Goal: Task Accomplishment & Management: Complete application form

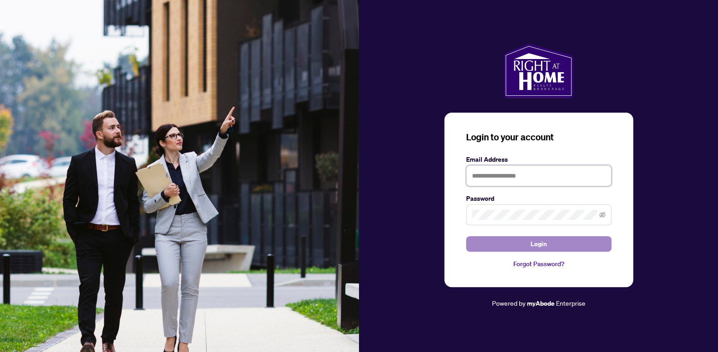
type input "**********"
click at [524, 242] on button "Login" at bounding box center [538, 243] width 145 height 15
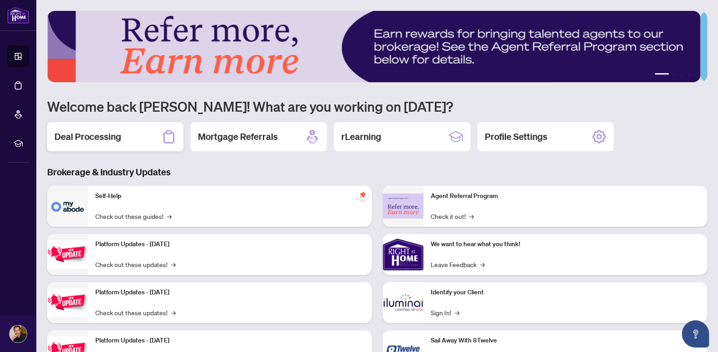
click at [115, 130] on h2 "Deal Processing" at bounding box center [87, 136] width 67 height 13
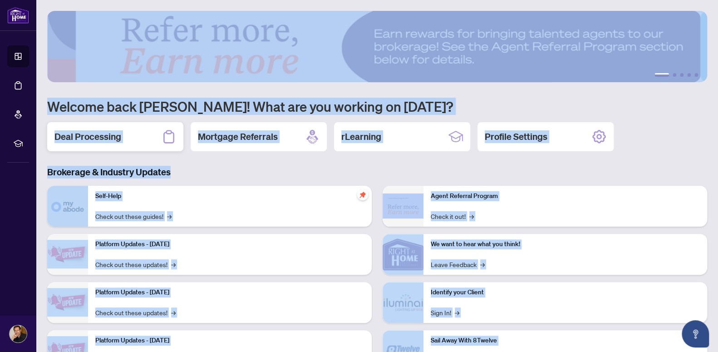
click at [115, 129] on main "1 2 3 4 5 Welcome back [PERSON_NAME]! What are you working on [DATE]? Deal Proc…" at bounding box center [377, 176] width 682 height 352
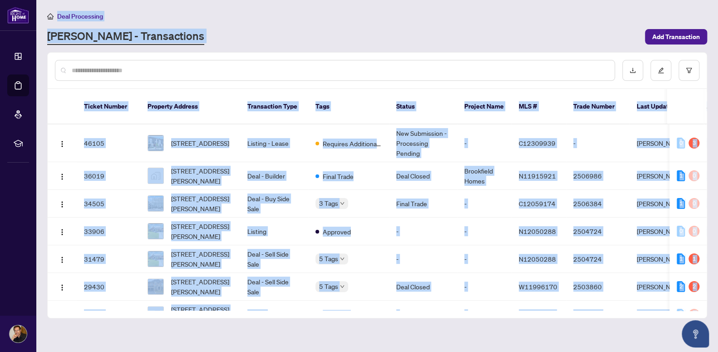
click at [294, 38] on div "[PERSON_NAME] - Transactions" at bounding box center [343, 37] width 592 height 16
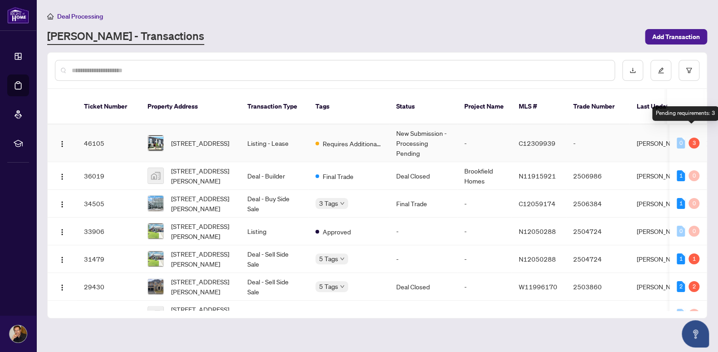
click at [689, 138] on div "3" at bounding box center [694, 143] width 11 height 11
click at [692, 138] on div "3" at bounding box center [694, 143] width 11 height 11
click at [690, 115] on div "Pending requirements: 3" at bounding box center [685, 113] width 66 height 15
click at [195, 138] on span "[STREET_ADDRESS]" at bounding box center [200, 143] width 58 height 10
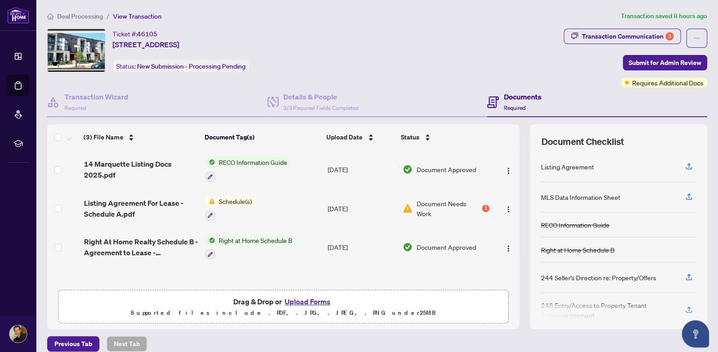
click at [430, 201] on span "Document Needs Work" at bounding box center [448, 208] width 64 height 20
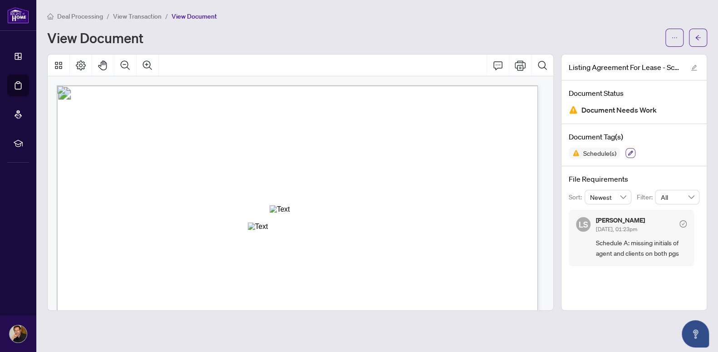
click at [630, 154] on icon "button" at bounding box center [630, 152] width 5 height 5
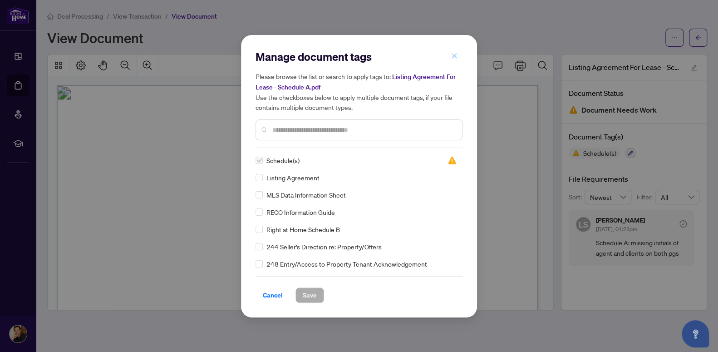
click at [453, 57] on icon "close" at bounding box center [454, 56] width 6 height 6
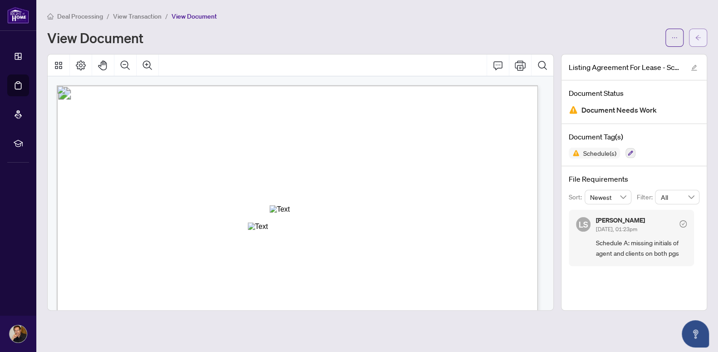
click at [693, 36] on button "button" at bounding box center [698, 38] width 18 height 18
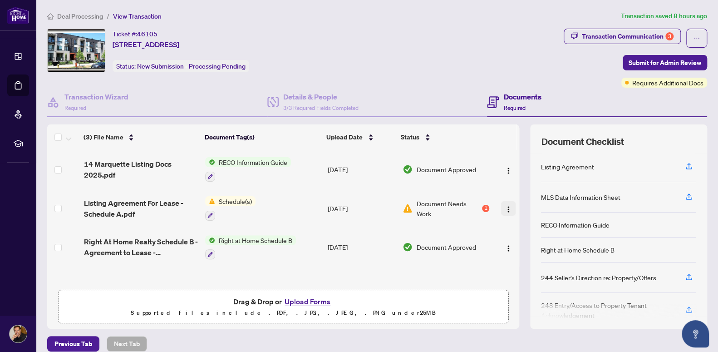
click at [505, 208] on img "button" at bounding box center [508, 209] width 7 height 7
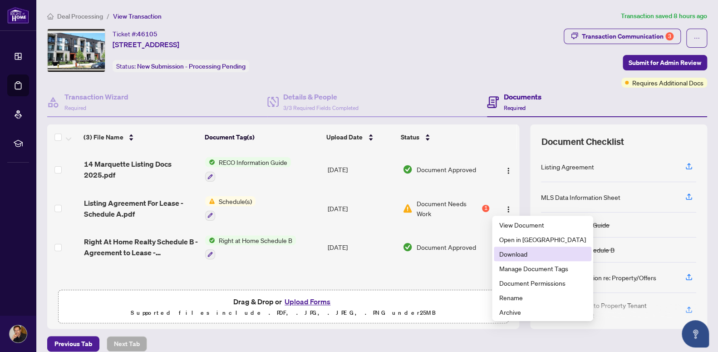
click at [519, 253] on span "Download" at bounding box center [542, 254] width 87 height 10
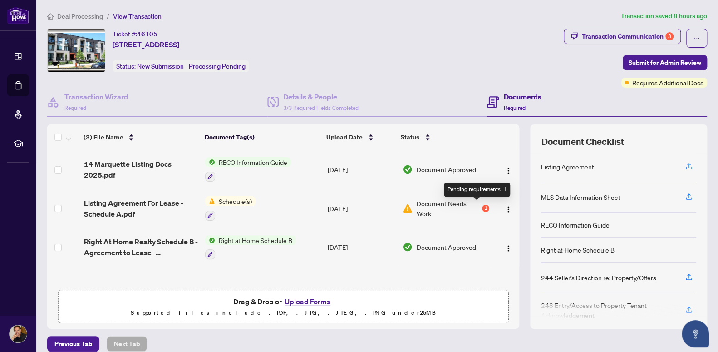
click at [482, 207] on div "1" at bounding box center [485, 208] width 7 height 7
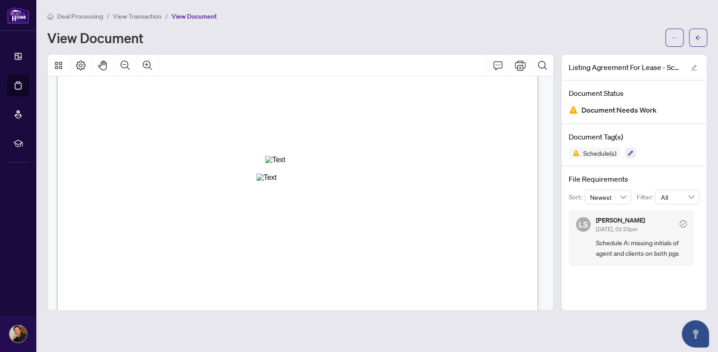
scroll to position [508, 0]
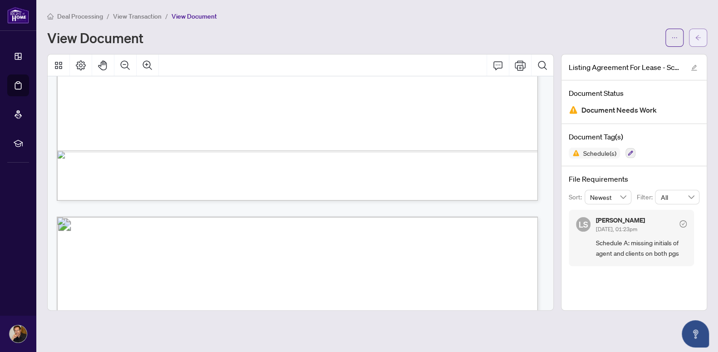
click at [703, 35] on button "button" at bounding box center [698, 38] width 18 height 18
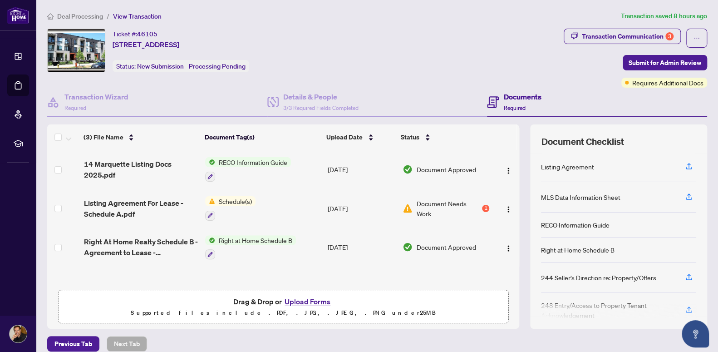
click at [299, 299] on button "Upload Forms" at bounding box center [307, 302] width 51 height 12
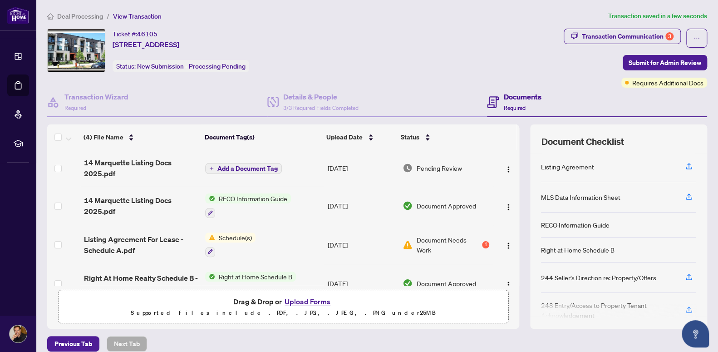
click at [231, 168] on span "Add a Document Tag" at bounding box center [247, 168] width 60 height 6
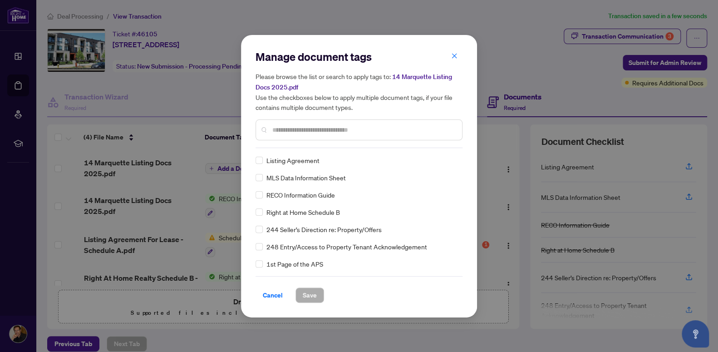
click at [311, 136] on div at bounding box center [359, 129] width 207 height 21
click at [306, 135] on div at bounding box center [359, 129] width 207 height 21
click at [286, 123] on div at bounding box center [359, 129] width 207 height 21
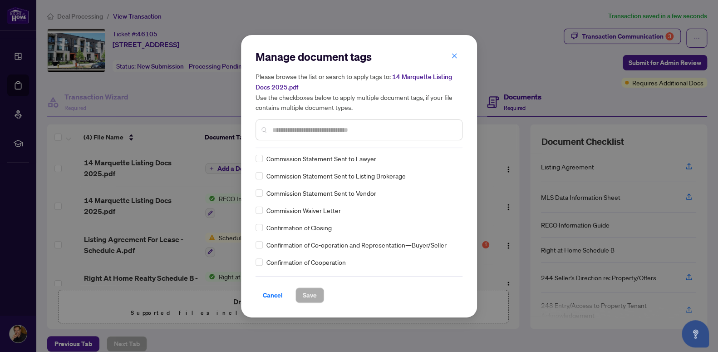
scroll to position [1030, 0]
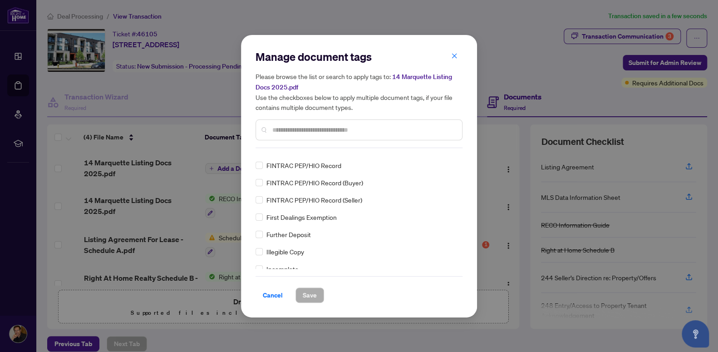
click at [457, 175] on div "Listing Agreement MLS Data Information Sheet RECO Information Guide Right at Ho…" at bounding box center [359, 211] width 207 height 113
drag, startPoint x: 457, startPoint y: 175, endPoint x: 458, endPoint y: 192, distance: 17.3
click at [458, 192] on div "Listing Agreement MLS Data Information Sheet RECO Information Guide Right at Ho…" at bounding box center [359, 211] width 207 height 113
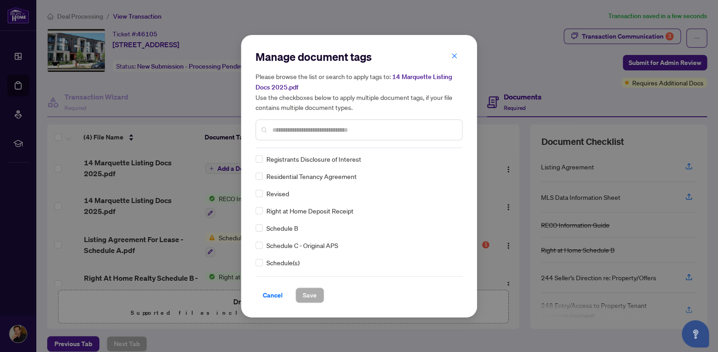
scroll to position [1938, 0]
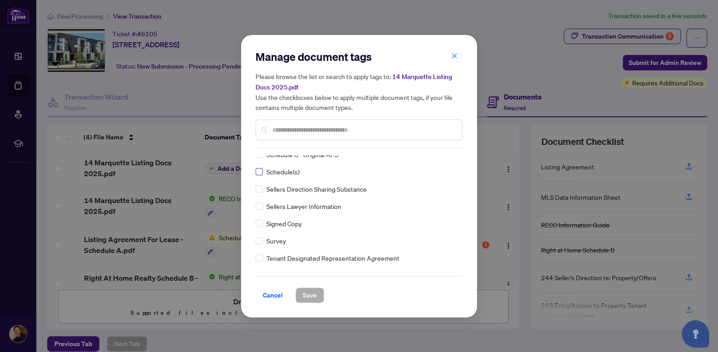
click at [261, 170] on div "Listing Agreement MLS Data Information Sheet RECO Information Guide Right at Ho…" at bounding box center [359, 211] width 207 height 113
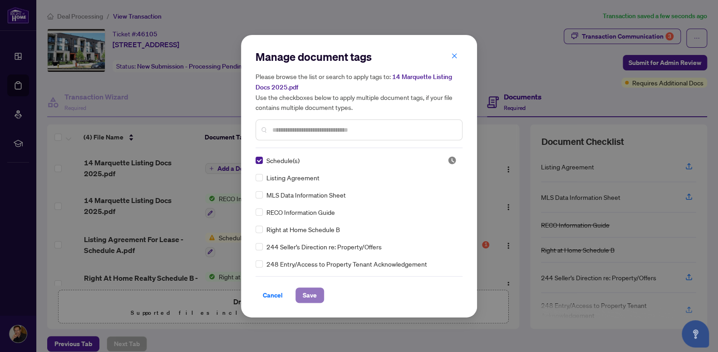
click at [308, 291] on span "Save" at bounding box center [310, 295] width 14 height 15
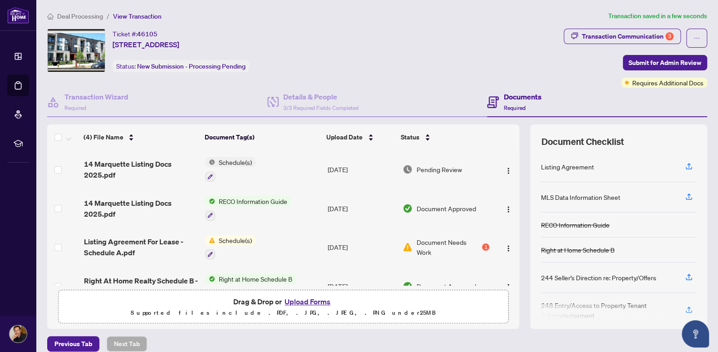
click at [303, 300] on button "Upload Forms" at bounding box center [307, 302] width 51 height 12
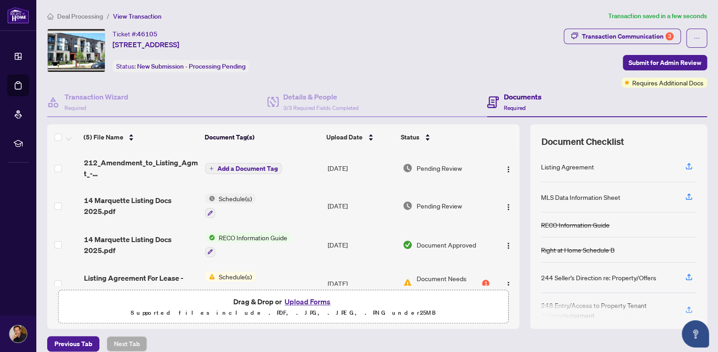
click at [250, 167] on span "Add a Document Tag" at bounding box center [247, 168] width 60 height 6
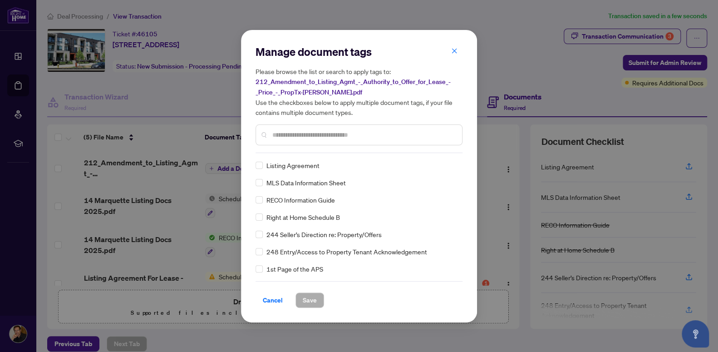
click at [295, 138] on input "text" at bounding box center [363, 135] width 182 height 10
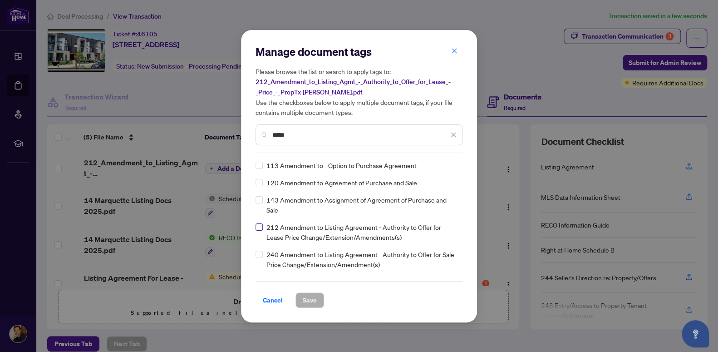
type input "*****"
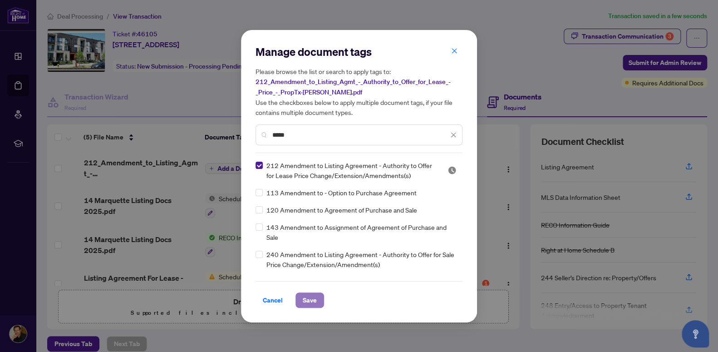
click at [307, 300] on span "Save" at bounding box center [310, 300] width 14 height 15
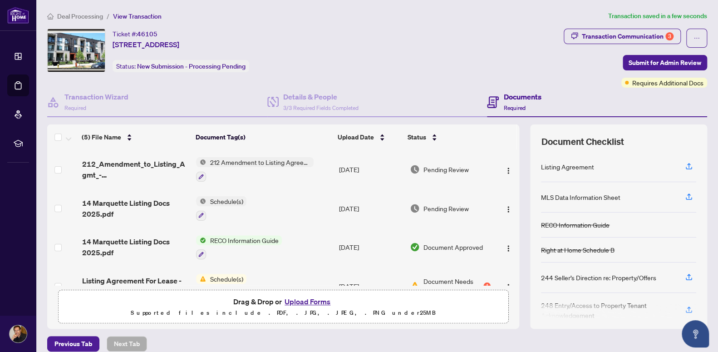
scroll to position [59, 0]
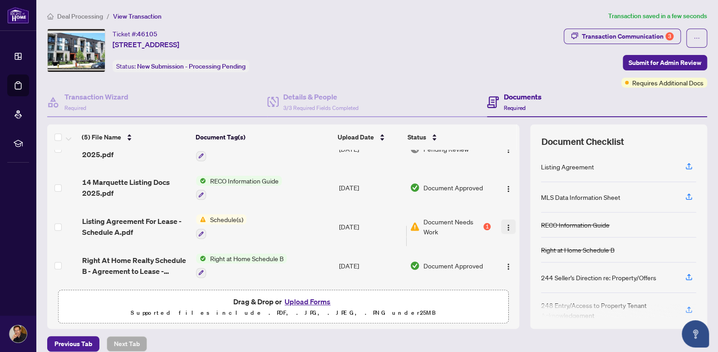
click at [505, 225] on img "button" at bounding box center [508, 227] width 7 height 7
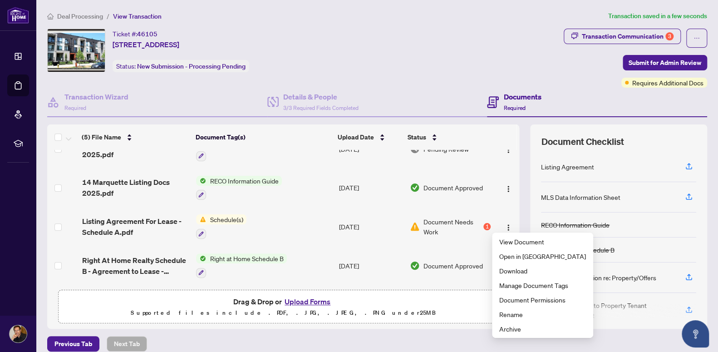
click at [449, 242] on td "Document Needs Work 1" at bounding box center [450, 226] width 89 height 39
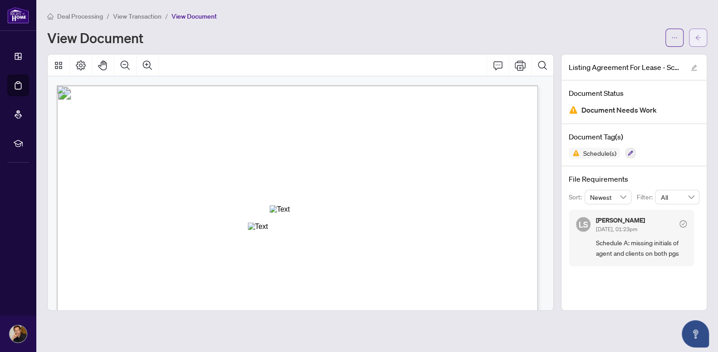
click at [700, 32] on span "button" at bounding box center [698, 37] width 6 height 15
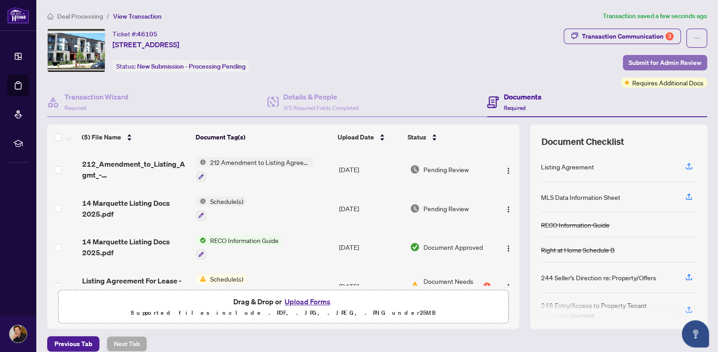
click at [650, 60] on span "Submit for Admin Review" at bounding box center [665, 62] width 73 height 15
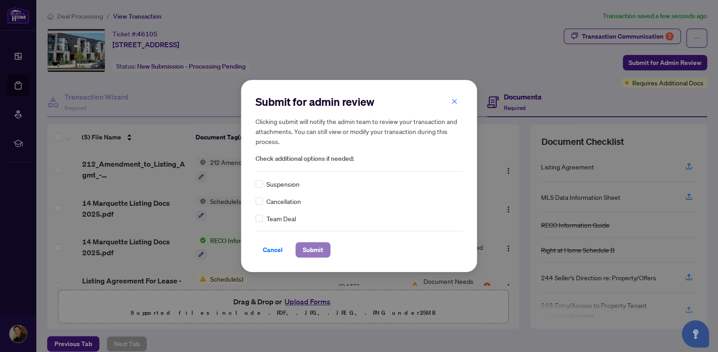
click at [311, 250] on span "Submit" at bounding box center [313, 249] width 20 height 15
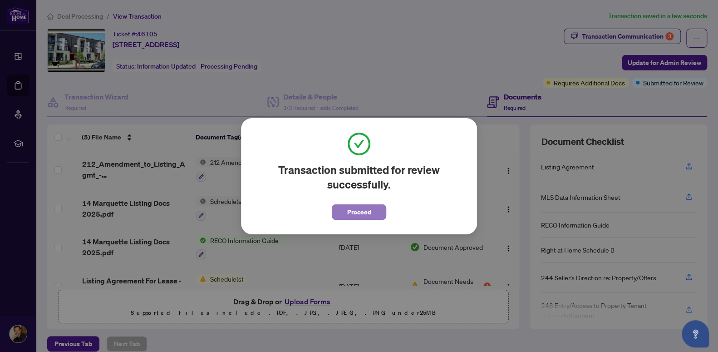
click at [348, 211] on span "Proceed" at bounding box center [359, 212] width 24 height 15
